Goal: Find specific page/section: Find specific page/section

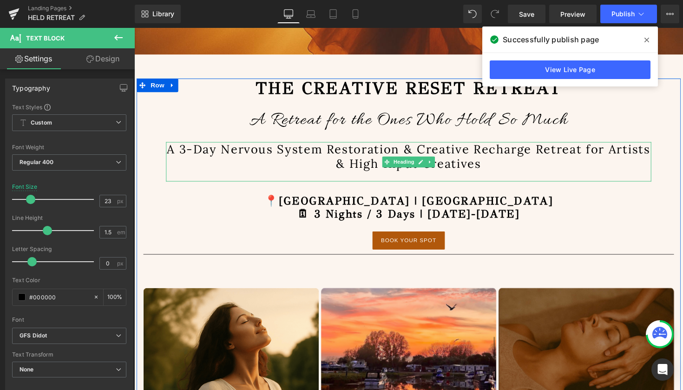
scroll to position [375, 0]
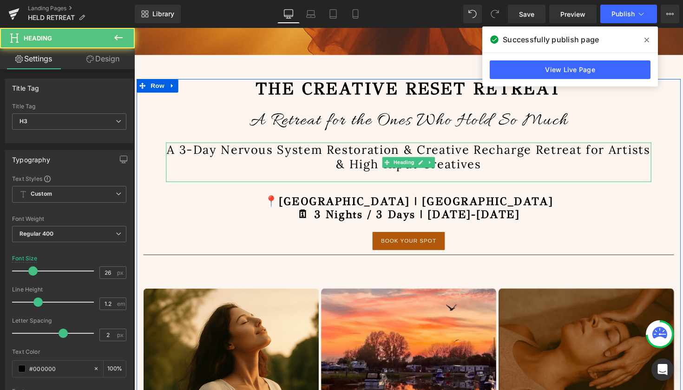
click at [589, 154] on h3 "A 3-Day Nervous System Restoration & Creative Recharge Retreat for Artists & Hi…" at bounding box center [415, 159] width 497 height 29
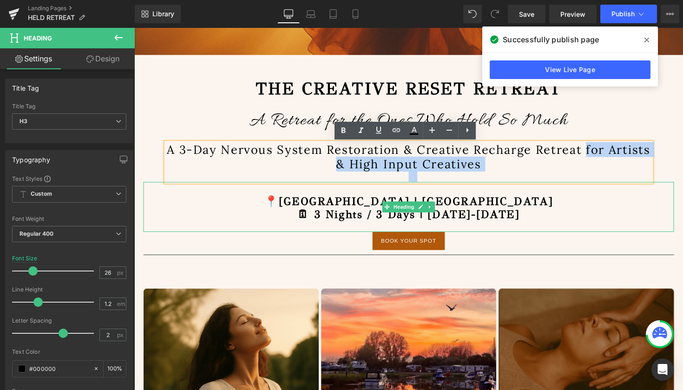
drag, startPoint x: 595, startPoint y: 151, endPoint x: 585, endPoint y: 197, distance: 46.6
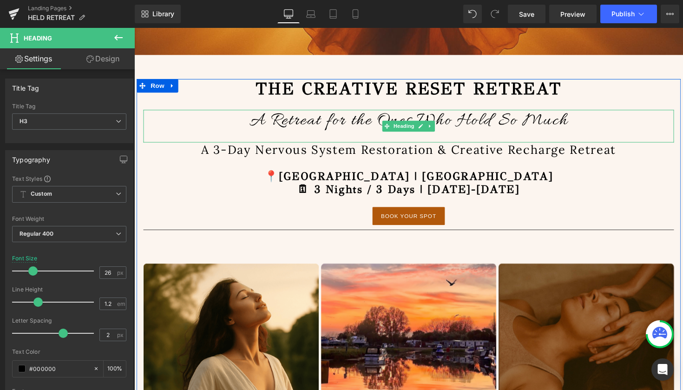
click at [591, 122] on h3 "A Retreat for the Ones Who Hold So Much" at bounding box center [416, 123] width 544 height 22
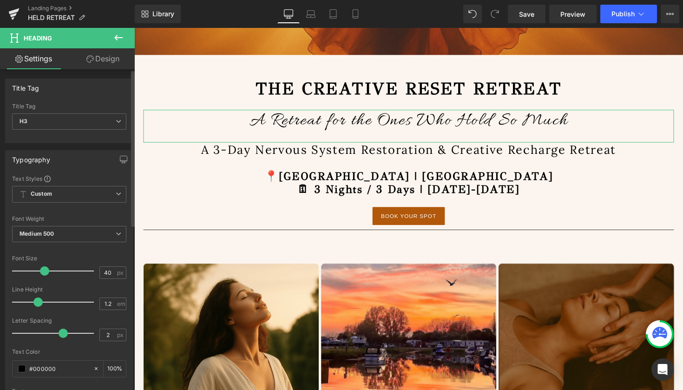
scroll to position [0, 0]
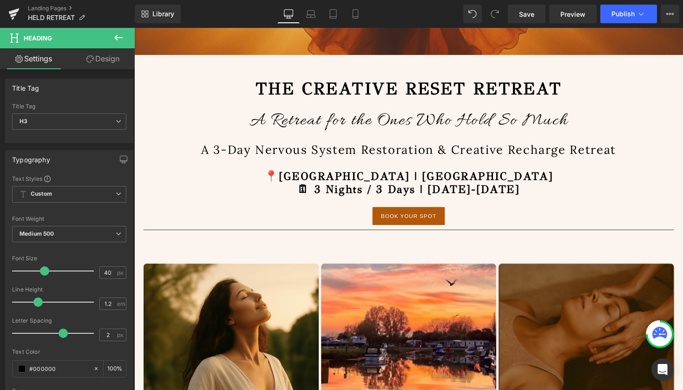
click at [119, 32] on button at bounding box center [118, 38] width 33 height 20
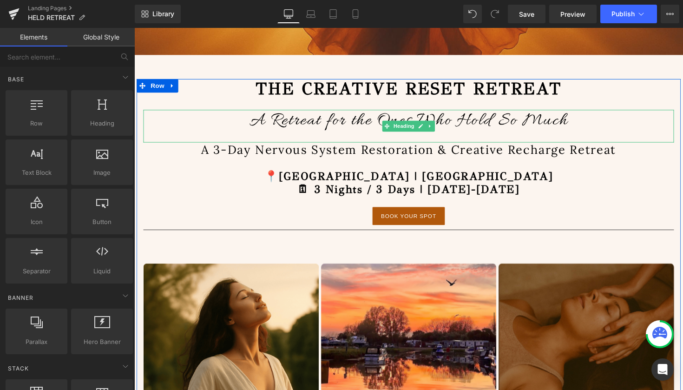
click at [282, 125] on span "A Retreat for the Ones Who Hold So Much" at bounding box center [415, 123] width 326 height 23
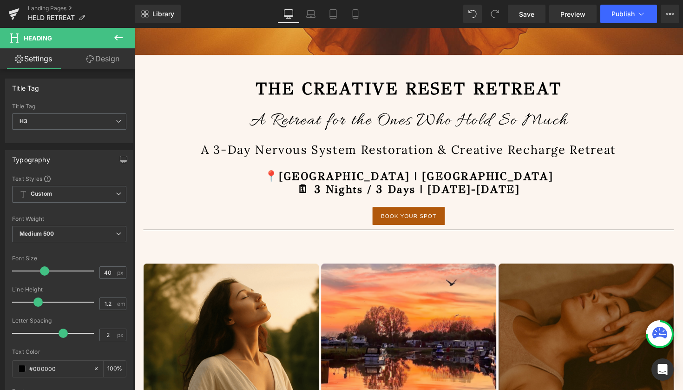
click at [122, 33] on icon at bounding box center [118, 37] width 11 height 11
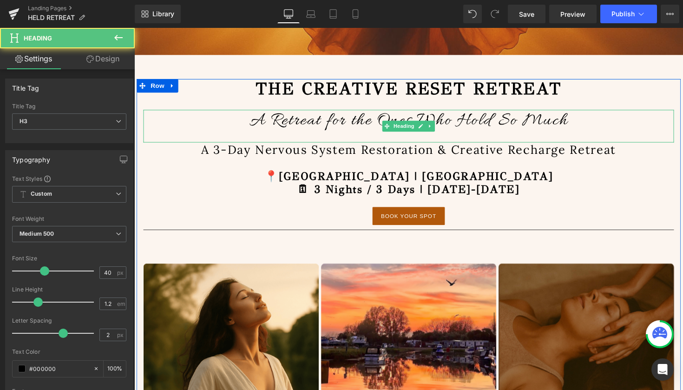
click at [332, 125] on span "A Retreat for the Ones Who Hold So Much" at bounding box center [415, 123] width 326 height 23
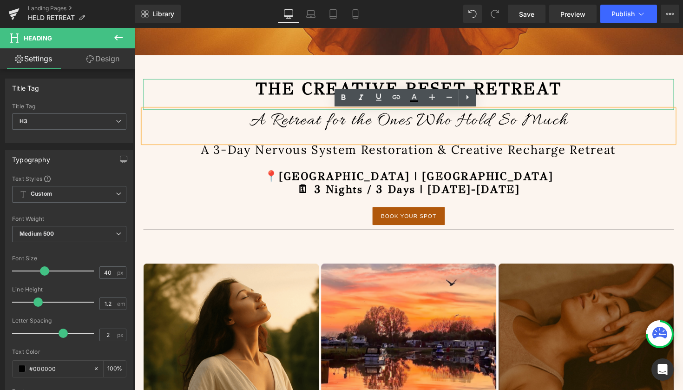
click at [258, 101] on span "THE CREATIVE RESET RETREAT" at bounding box center [415, 90] width 314 height 21
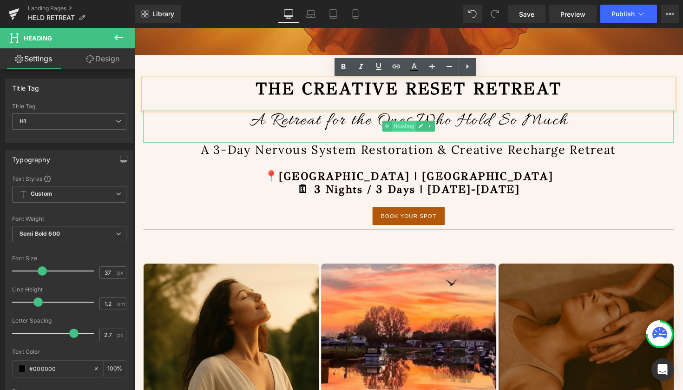
click at [412, 129] on span "Heading" at bounding box center [410, 128] width 25 height 11
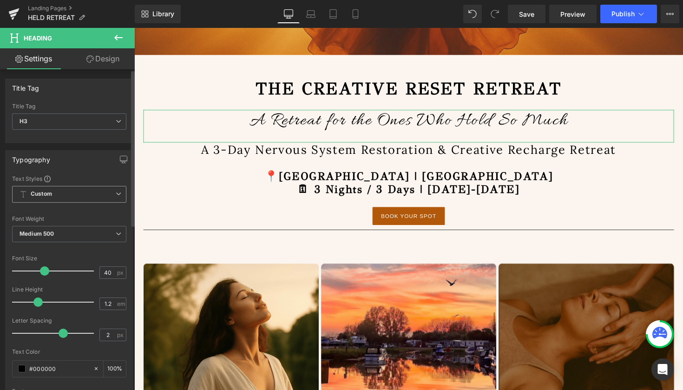
click at [55, 193] on span "Custom Setup Global Style" at bounding box center [69, 194] width 114 height 17
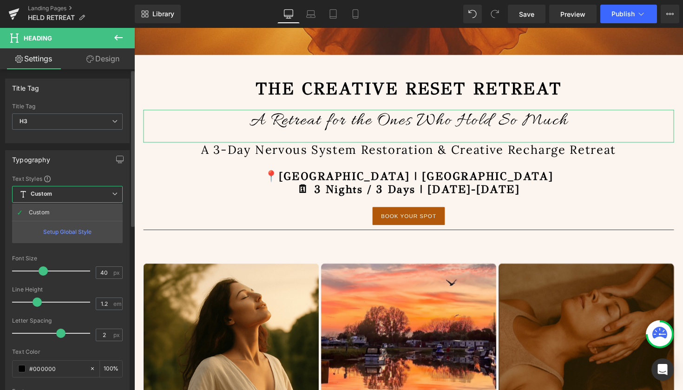
click at [55, 193] on span "Custom Setup Global Style" at bounding box center [67, 194] width 111 height 17
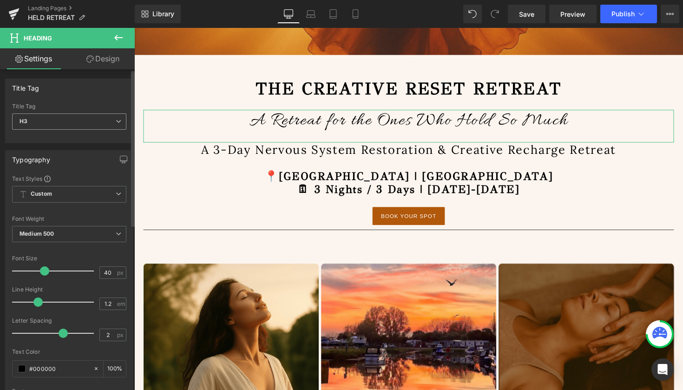
click at [76, 124] on span "H3" at bounding box center [69, 121] width 114 height 16
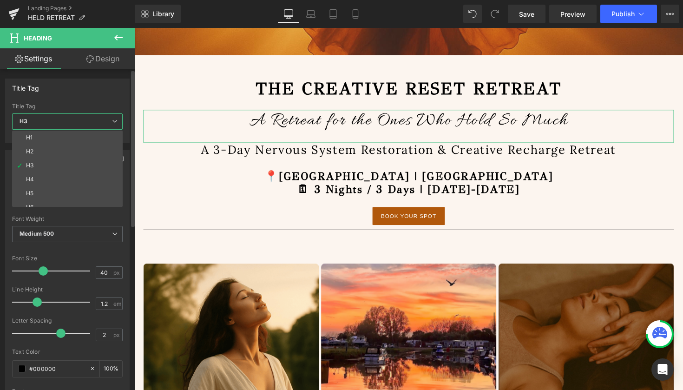
click at [77, 124] on span "H3" at bounding box center [67, 121] width 111 height 16
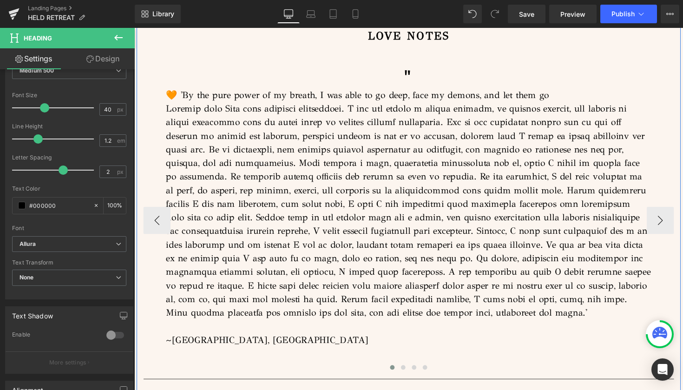
scroll to position [6603, 0]
